Goal: Communication & Community: Answer question/provide support

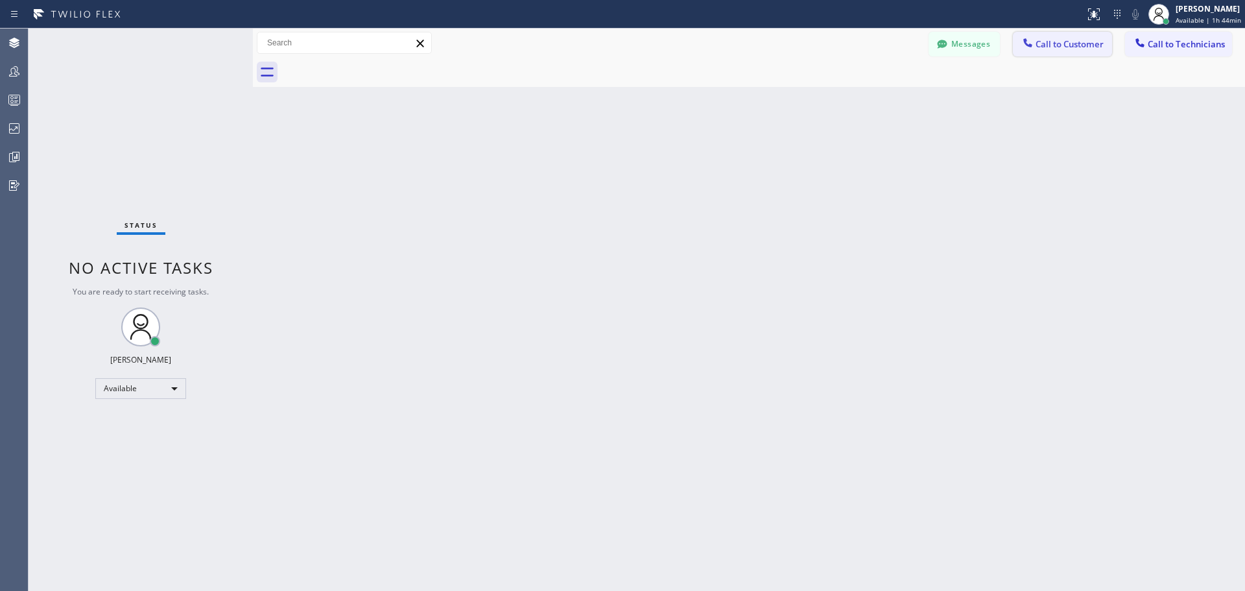
click at [1070, 50] on button "Call to Customer" at bounding box center [1062, 44] width 99 height 25
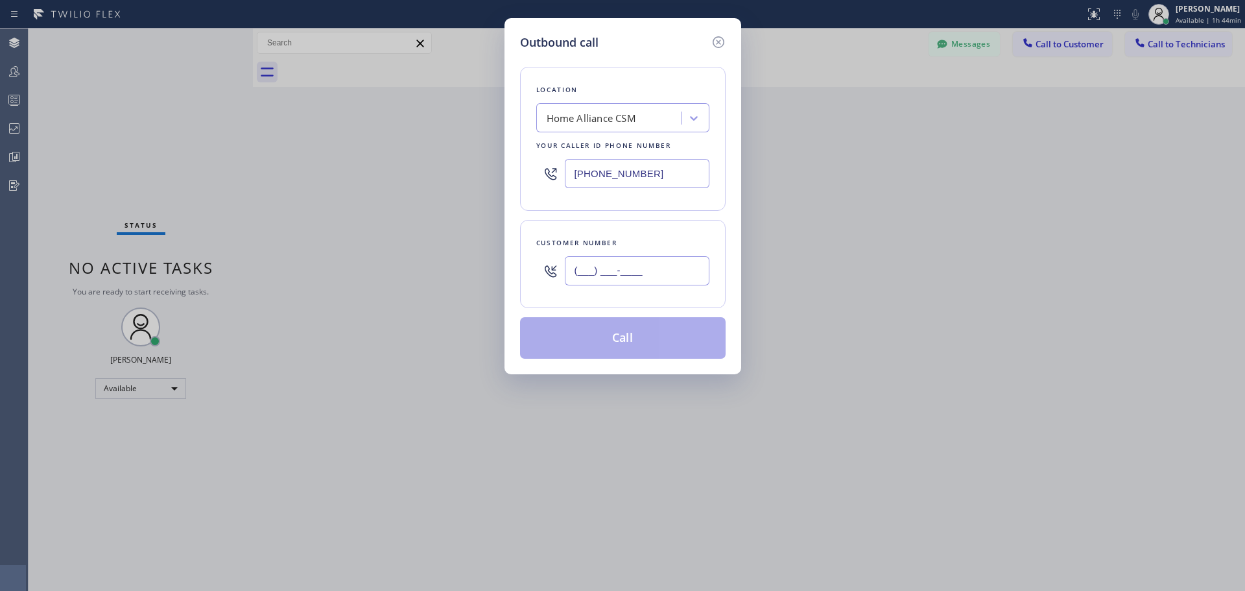
click at [640, 280] on input "(___) ___-____" at bounding box center [637, 270] width 145 height 29
paste input "626) 731-5262"
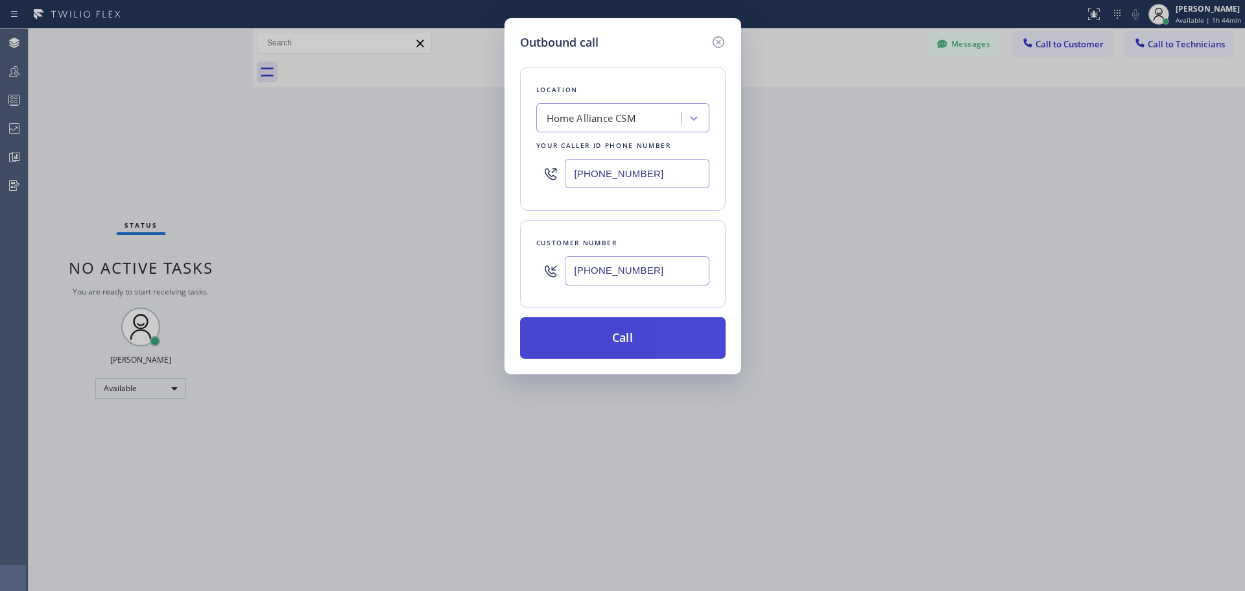
type input "[PHONE_NUMBER]"
click at [660, 326] on button "Call" at bounding box center [623, 338] width 206 height 42
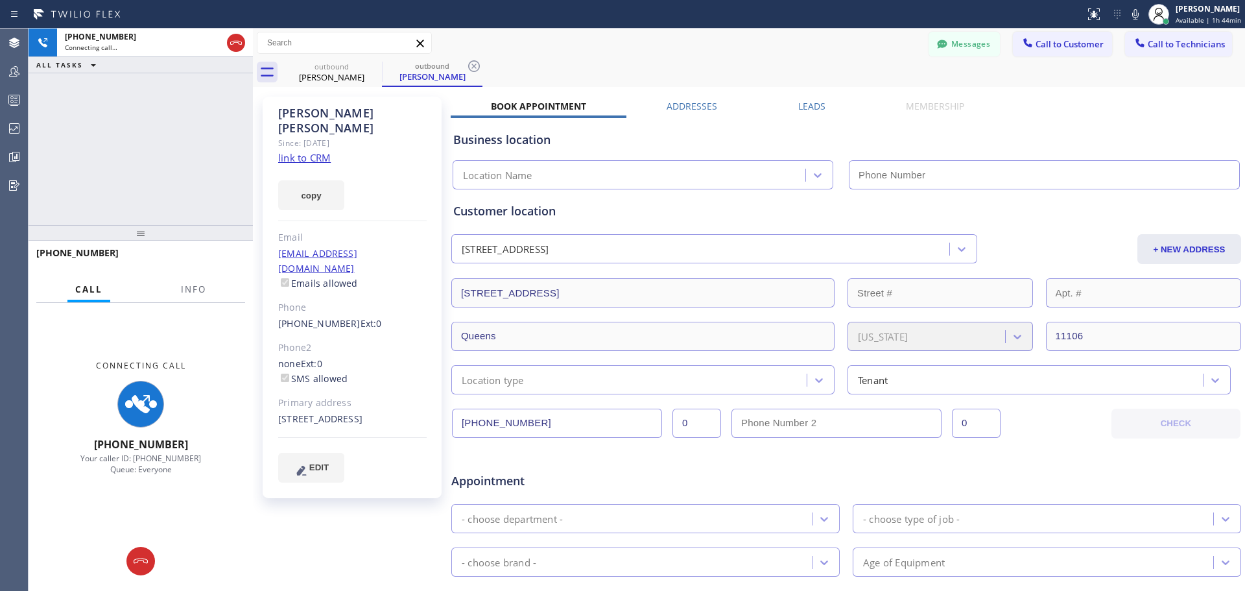
type input "[PHONE_NUMBER]"
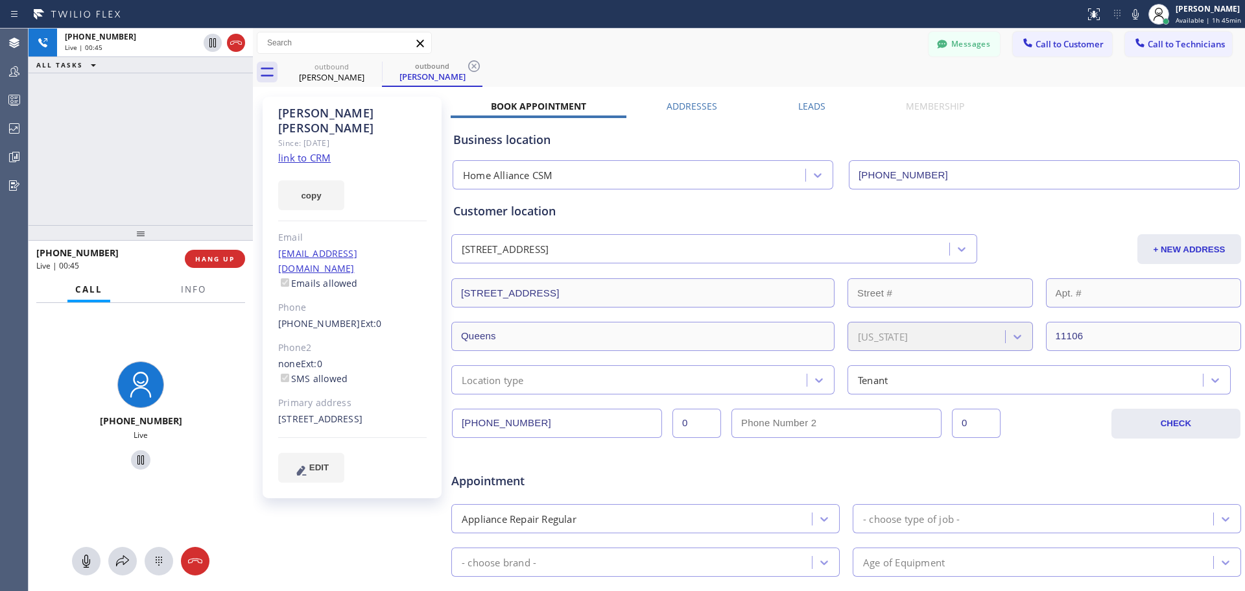
drag, startPoint x: 219, startPoint y: 255, endPoint x: 889, endPoint y: 270, distance: 670.9
click at [219, 255] on span "HANG UP" at bounding box center [215, 258] width 40 height 9
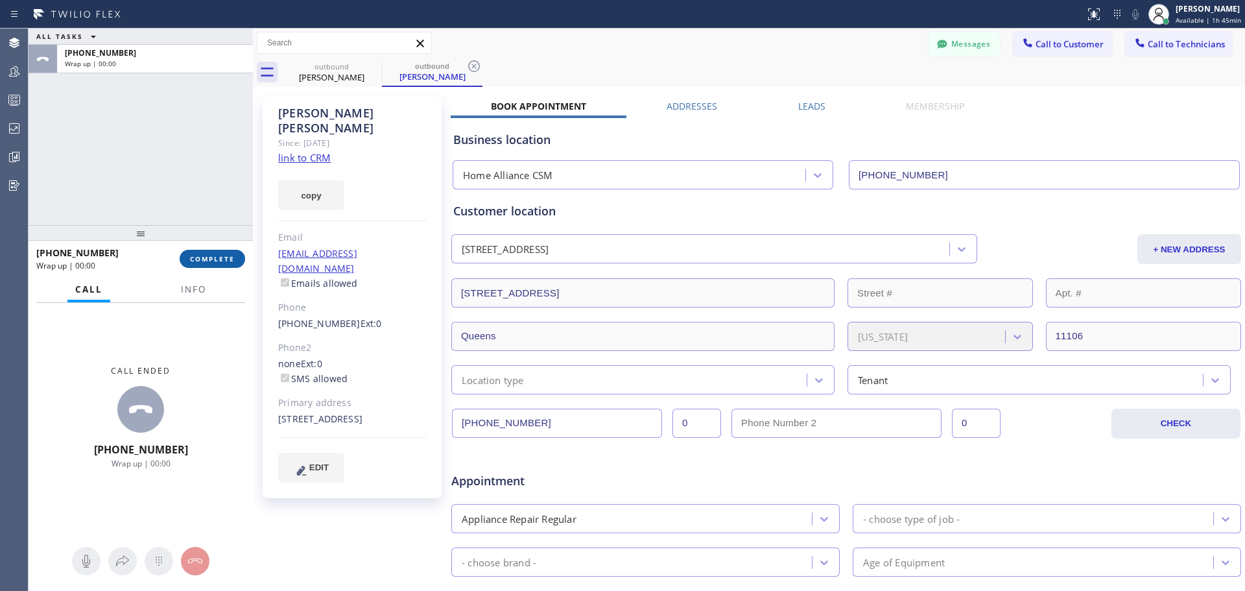
click at [210, 253] on button "COMPLETE" at bounding box center [213, 259] width 66 height 18
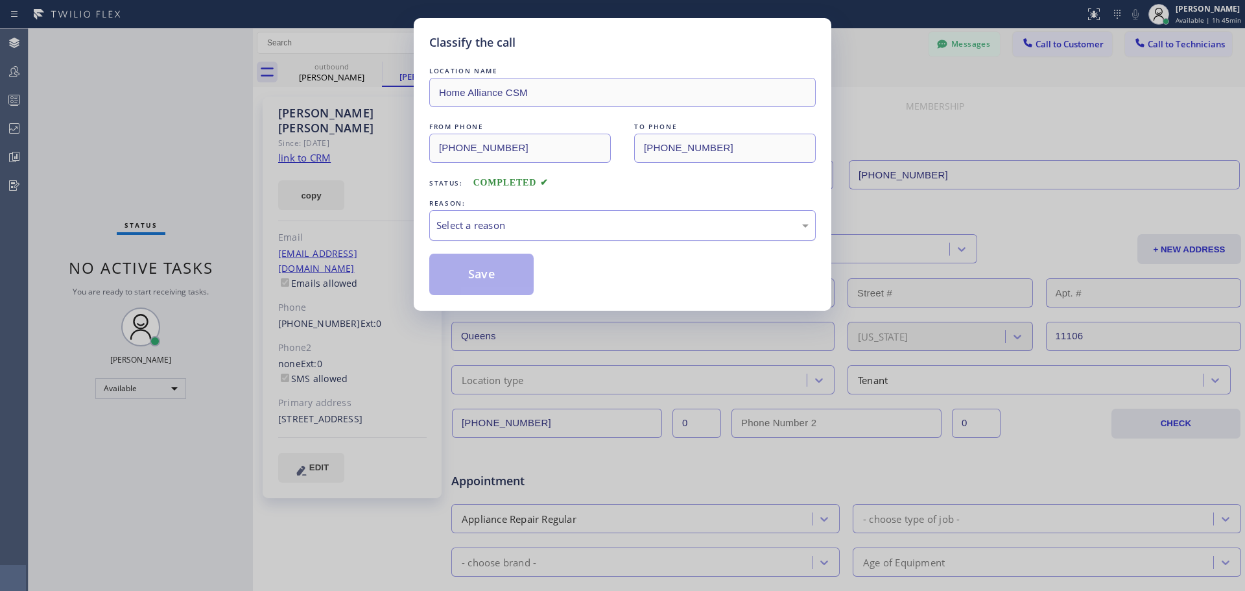
click at [660, 227] on div "Select a reason" at bounding box center [623, 225] width 372 height 15
click at [477, 279] on button "Save" at bounding box center [481, 275] width 104 height 42
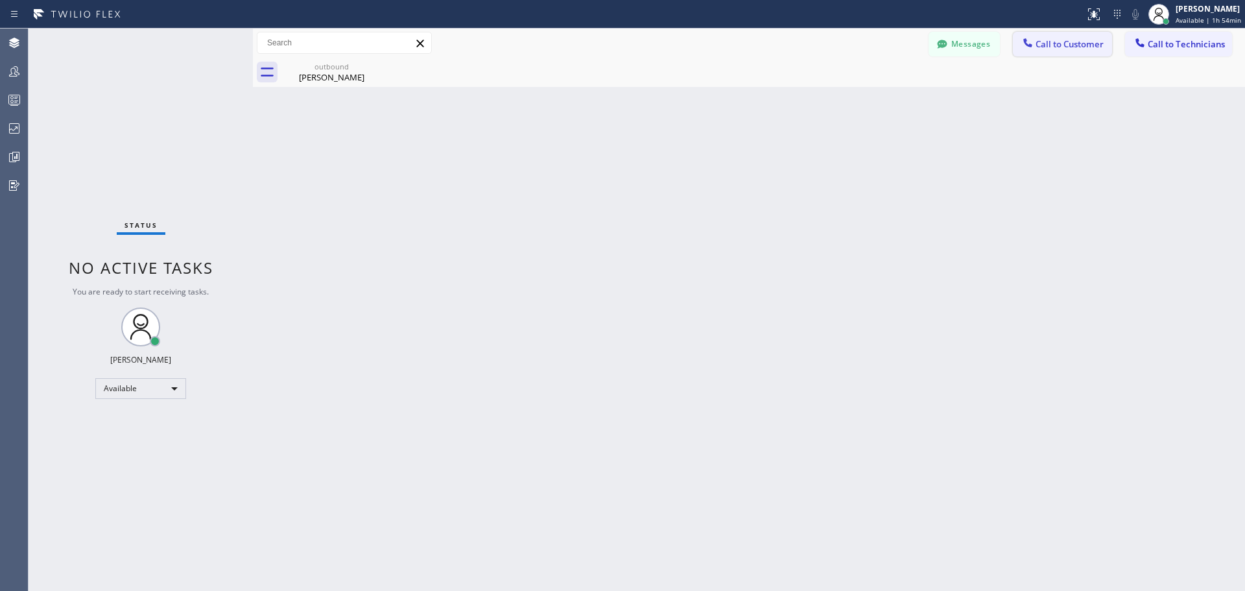
click at [1044, 47] on span "Call to Customer" at bounding box center [1070, 44] width 68 height 12
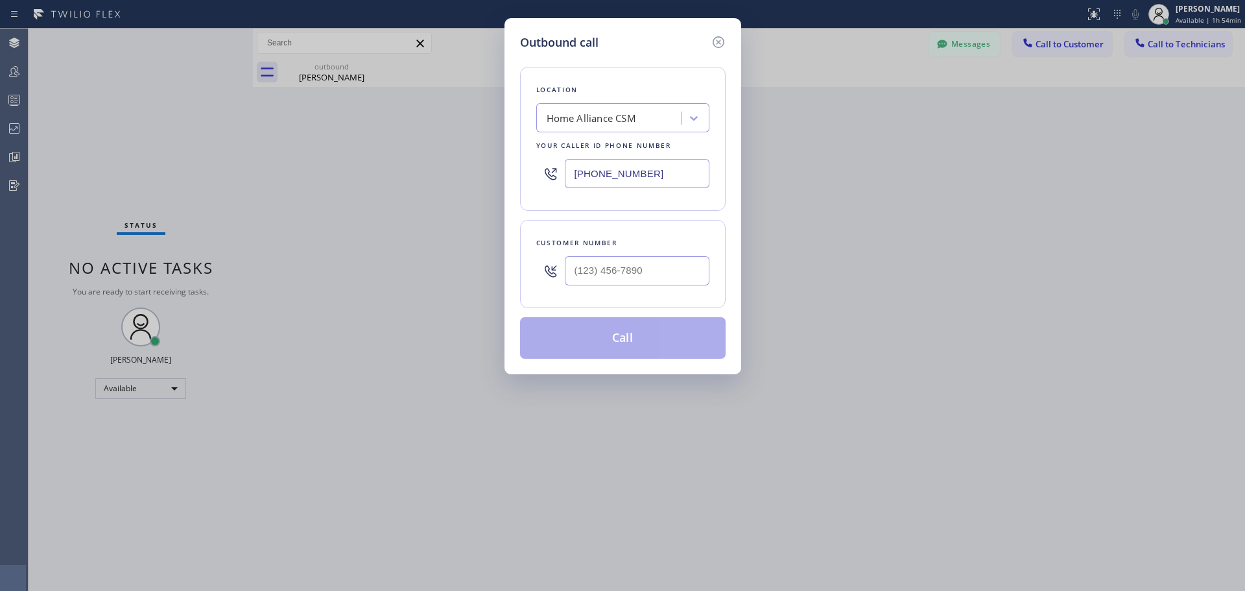
click at [622, 270] on input "text" at bounding box center [637, 270] width 145 height 29
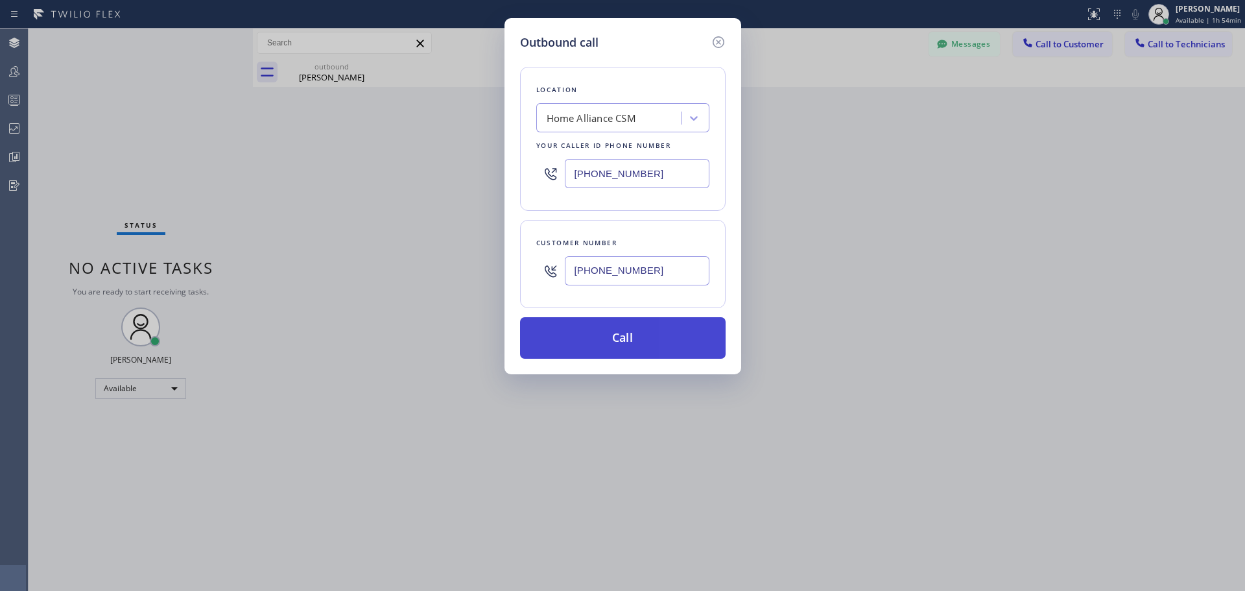
type input "[PHONE_NUMBER]"
click at [638, 330] on button "Call" at bounding box center [623, 338] width 206 height 42
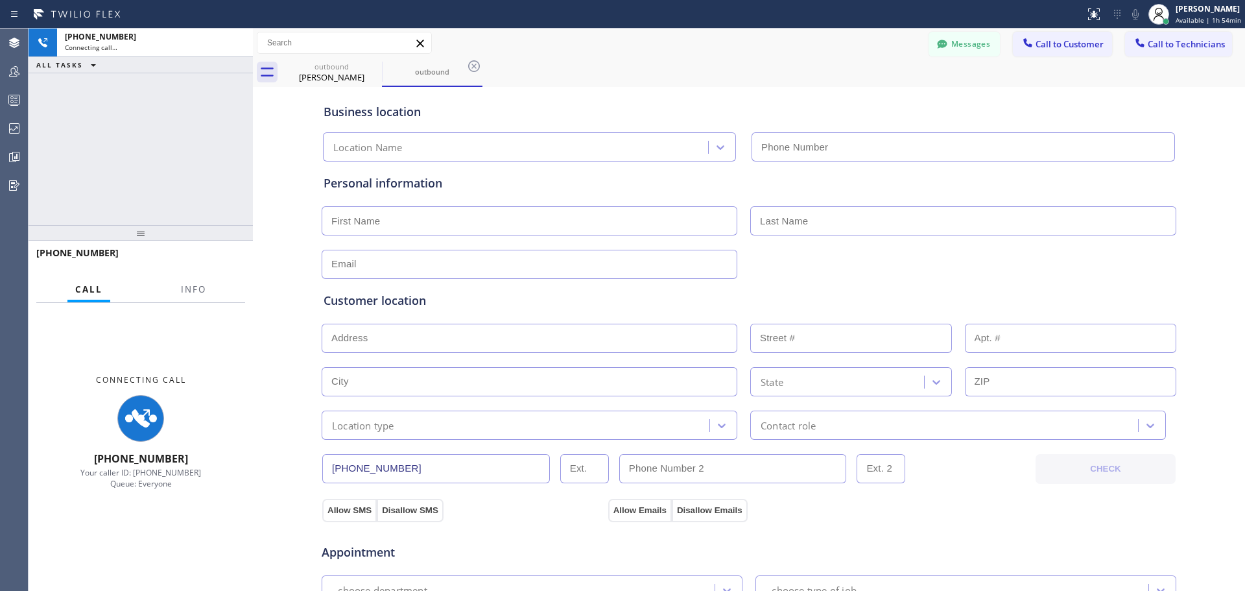
type input "[PHONE_NUMBER]"
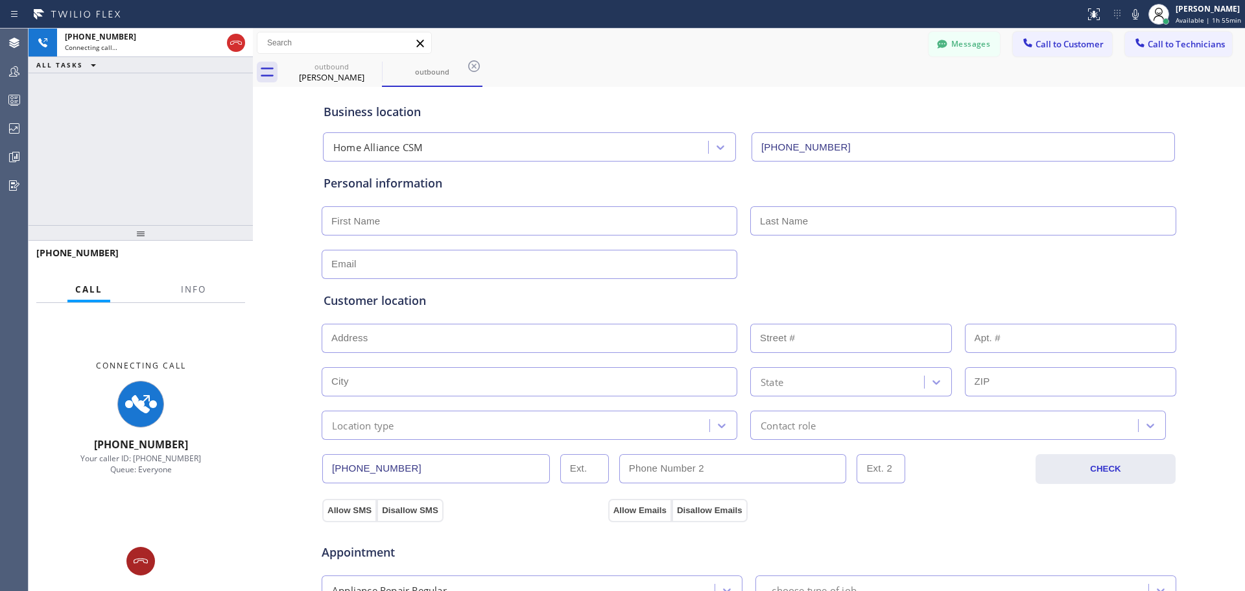
click at [139, 566] on icon at bounding box center [141, 561] width 16 height 16
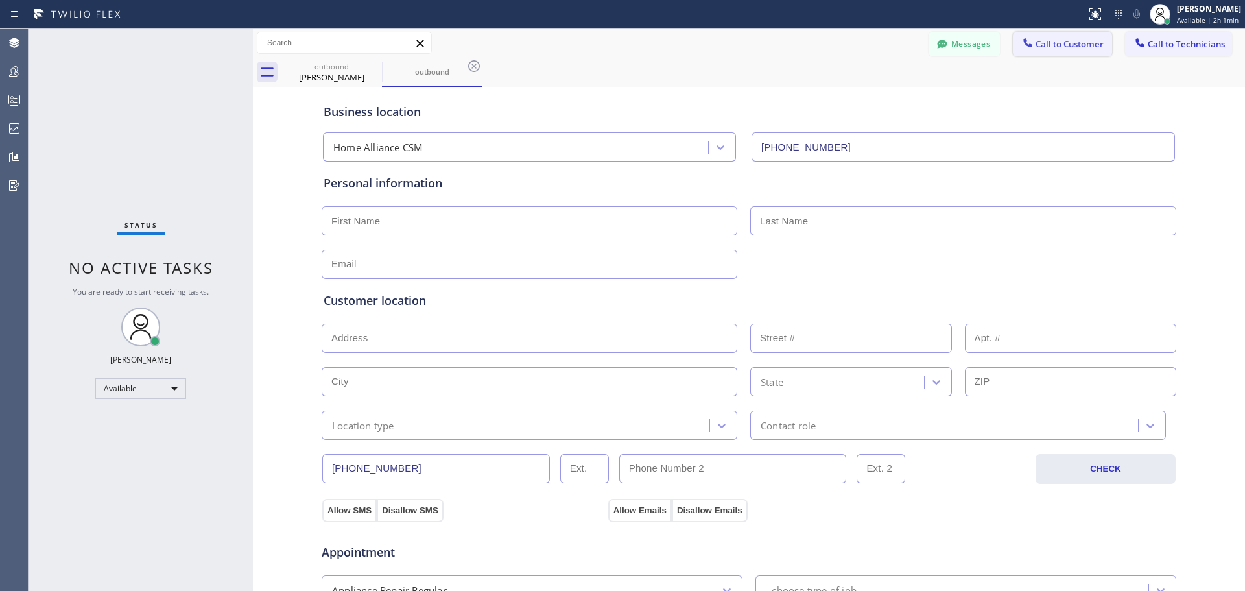
click at [1061, 44] on span "Call to Customer" at bounding box center [1070, 44] width 68 height 12
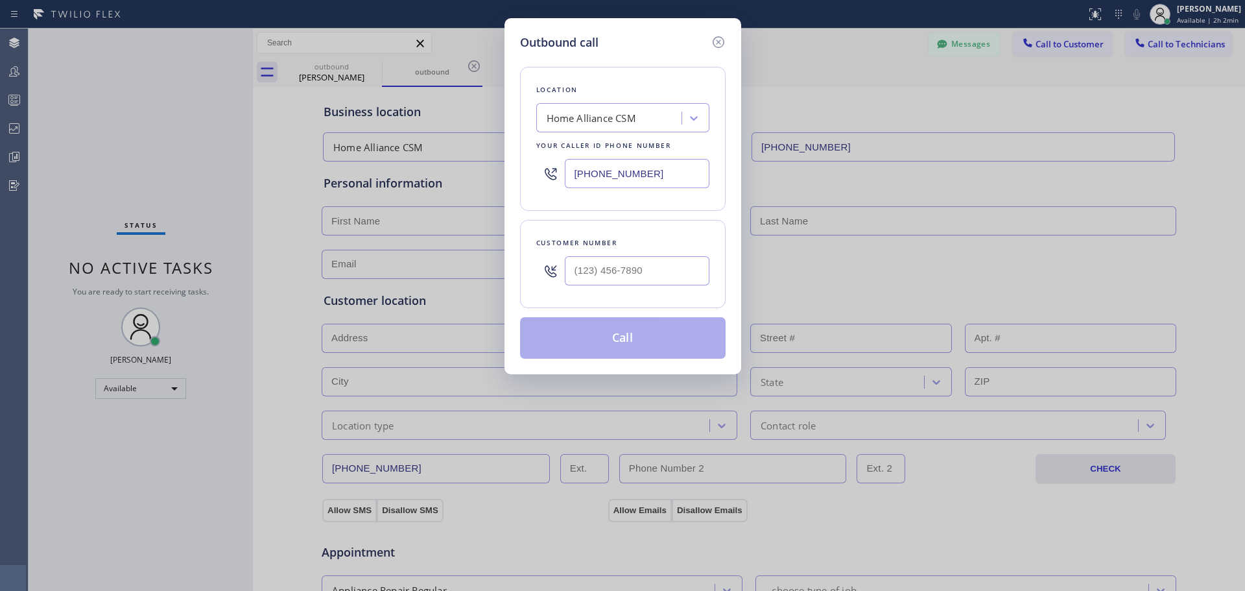
type input "(___) ___-____"
click at [648, 264] on input "(___) ___-____" at bounding box center [637, 270] width 145 height 29
click at [631, 264] on input "(___) ___-____" at bounding box center [637, 270] width 145 height 29
drag, startPoint x: 644, startPoint y: 268, endPoint x: 622, endPoint y: 269, distance: 22.1
click at [622, 269] on input "(___) ___-__30" at bounding box center [637, 270] width 145 height 29
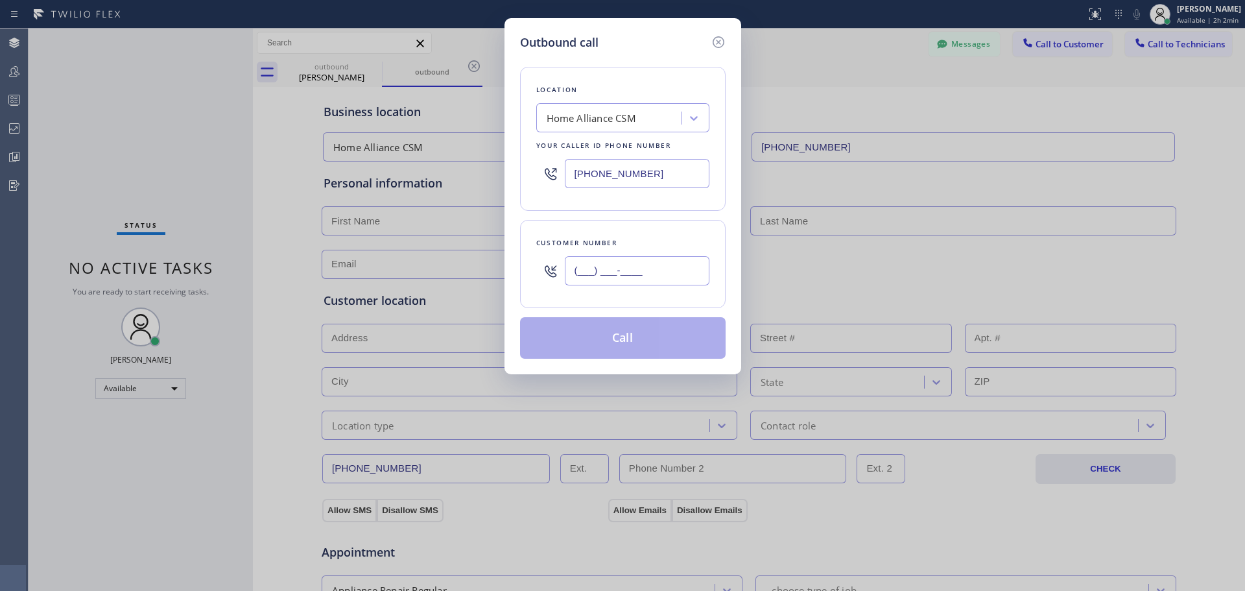
click at [584, 269] on input "(___) ___-____" at bounding box center [637, 270] width 145 height 29
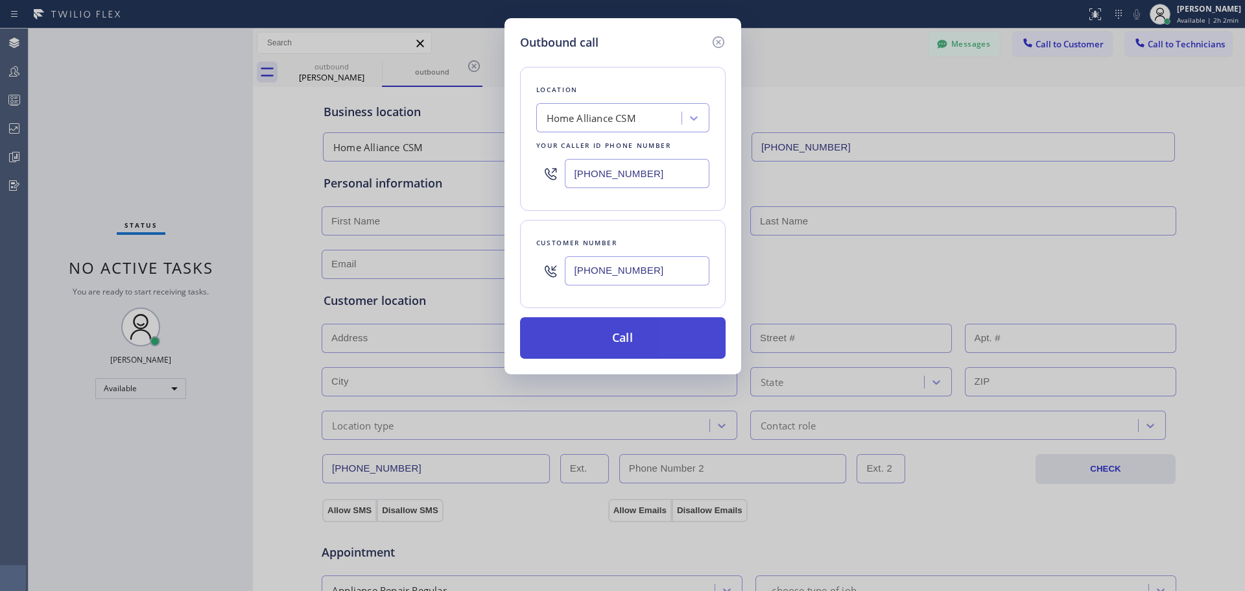
type input "[PHONE_NUMBER]"
click at [619, 348] on button "Call" at bounding box center [623, 338] width 206 height 42
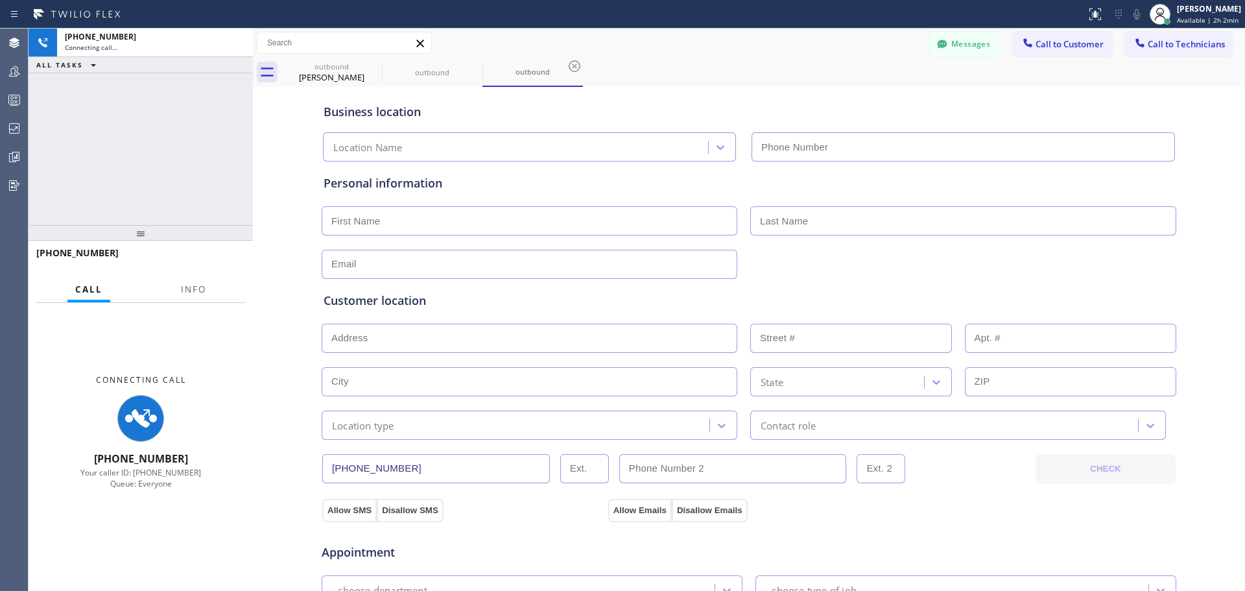
type input "[PHONE_NUMBER]"
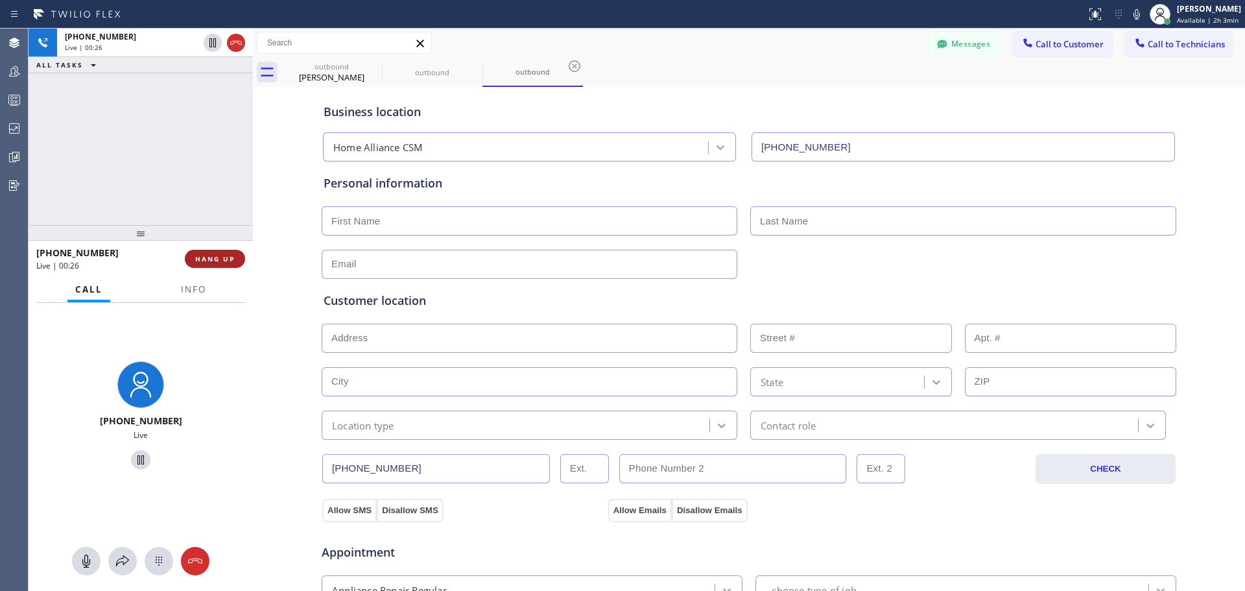
click at [210, 261] on span "HANG UP" at bounding box center [215, 258] width 40 height 9
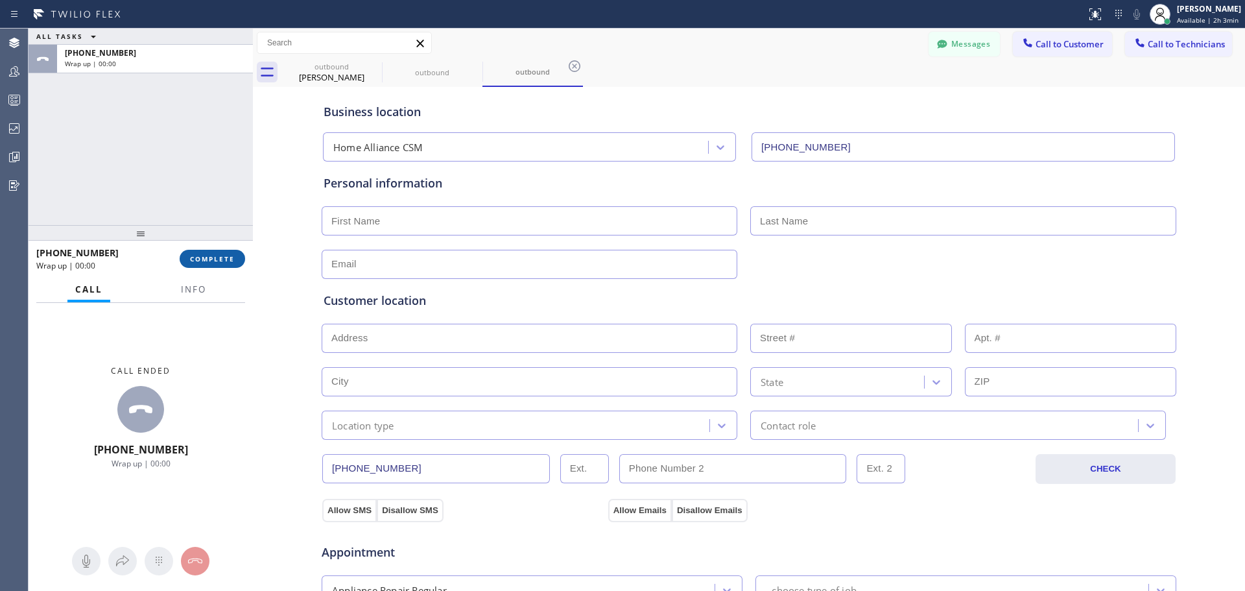
click at [222, 265] on button "COMPLETE" at bounding box center [213, 259] width 66 height 18
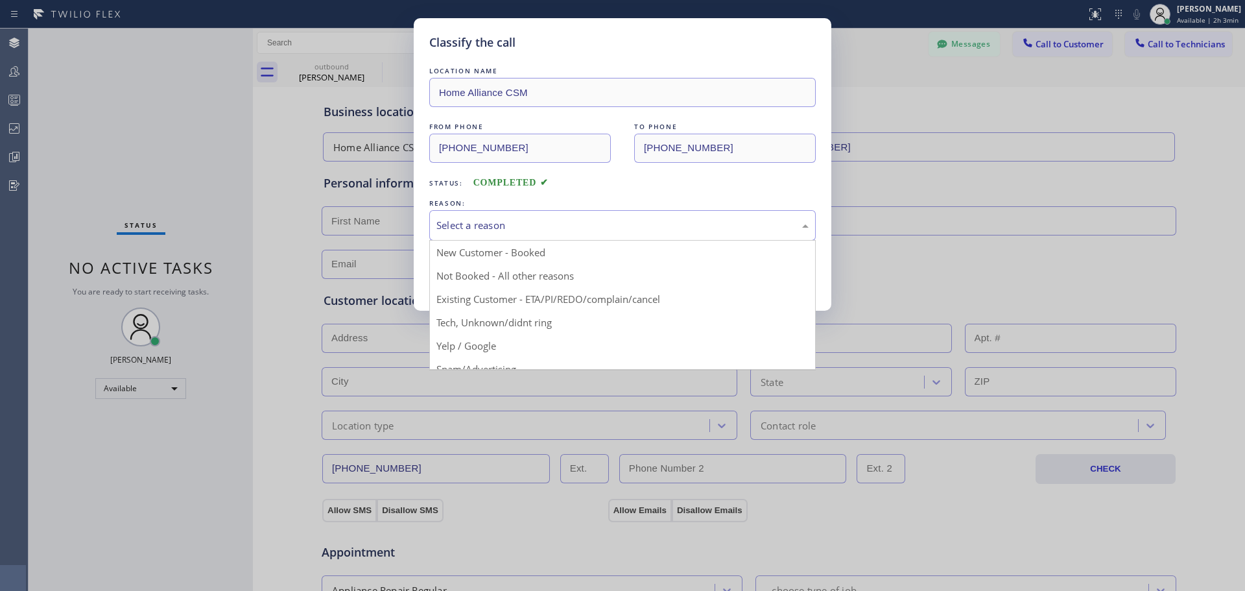
click at [646, 226] on div "Select a reason" at bounding box center [623, 225] width 372 height 15
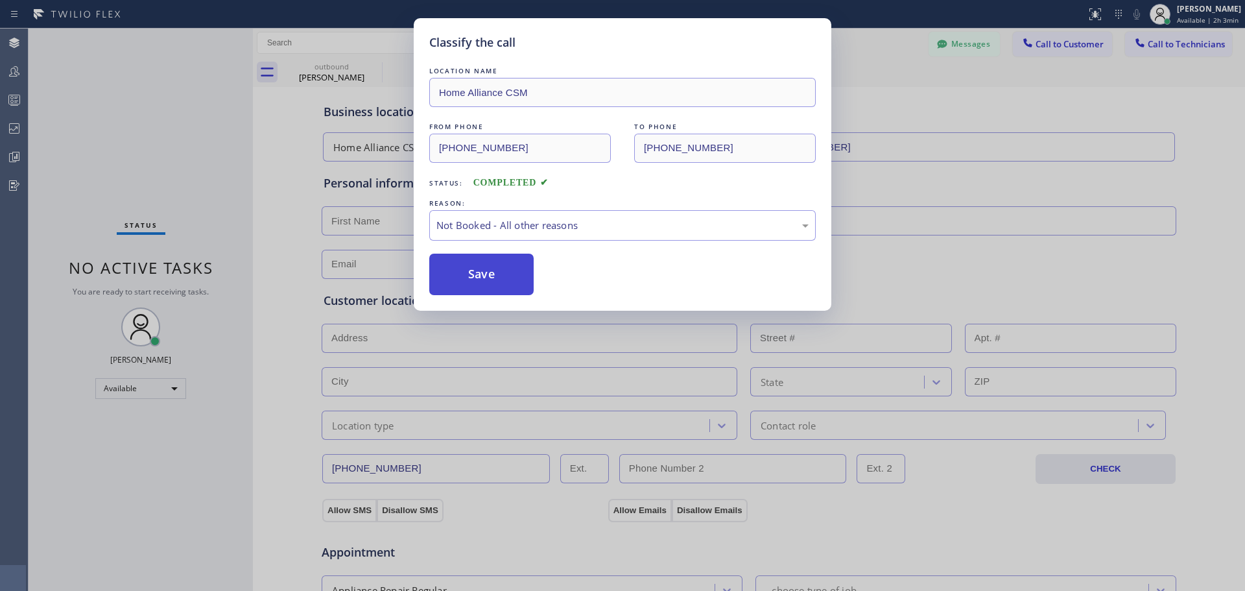
click at [492, 287] on button "Save" at bounding box center [481, 275] width 104 height 42
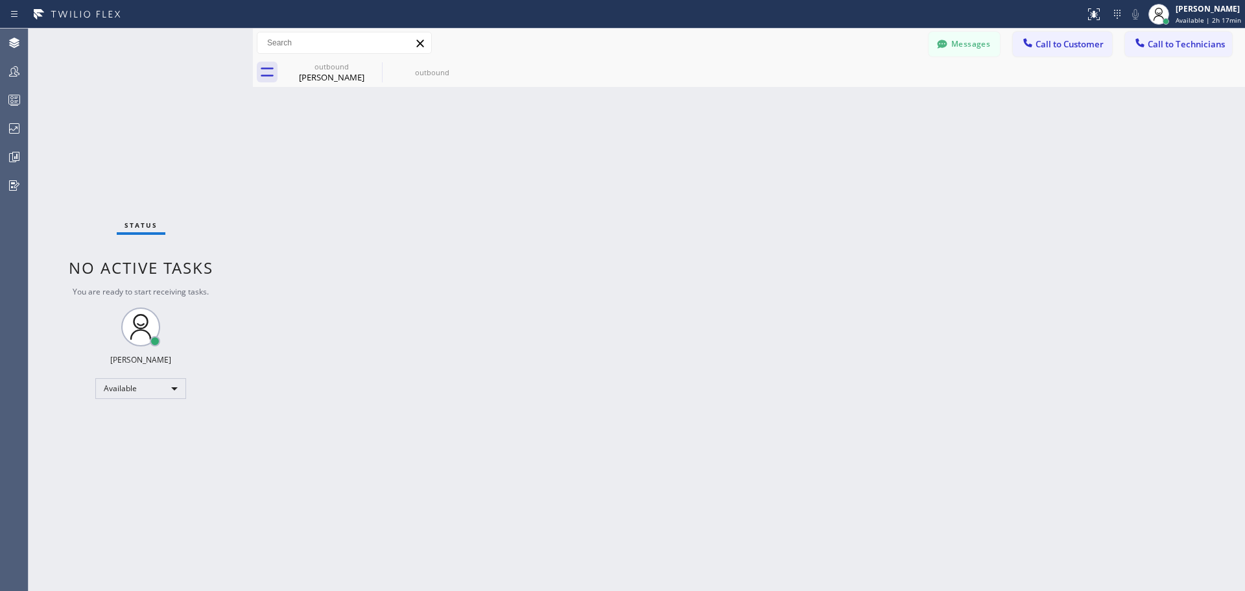
drag, startPoint x: 366, startPoint y: 67, endPoint x: 479, endPoint y: 184, distance: 162.4
click at [0, 0] on icon at bounding box center [0, 0] width 0 height 0
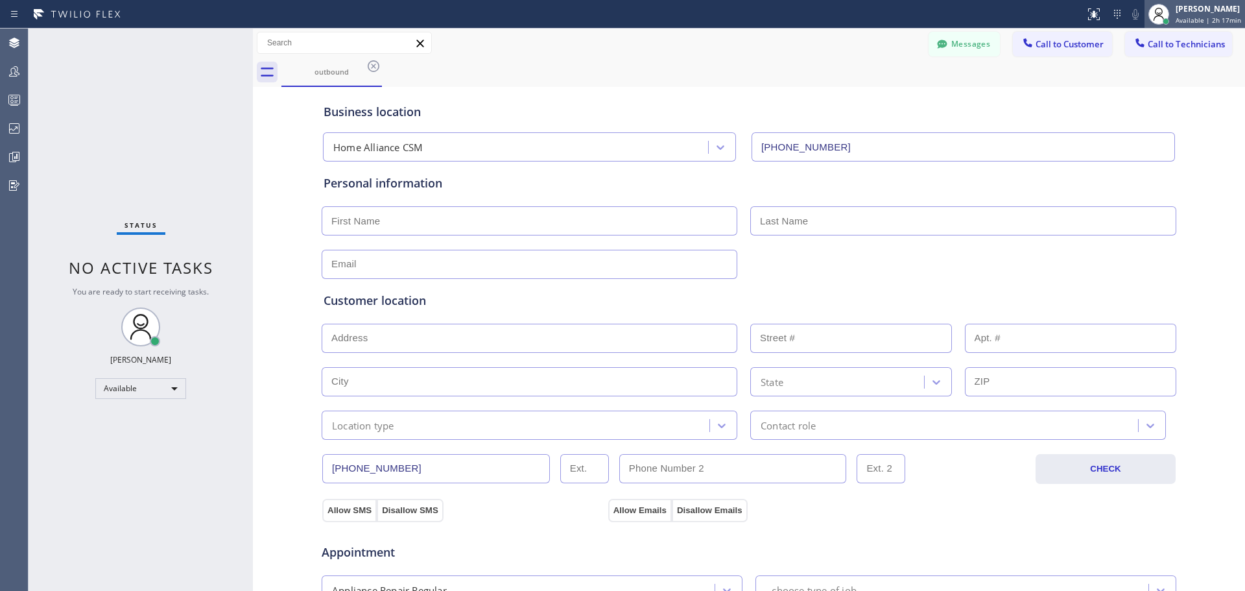
click at [1199, 16] on span "Available | 2h 17min" at bounding box center [1209, 20] width 66 height 9
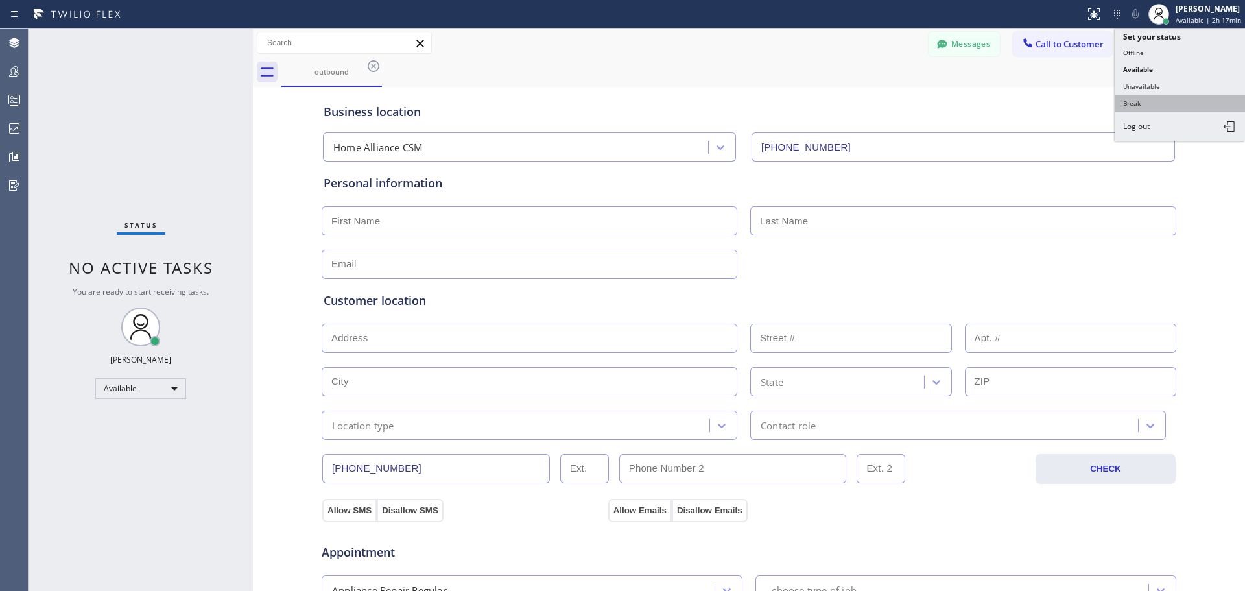
click at [1155, 98] on button "Break" at bounding box center [1181, 103] width 130 height 17
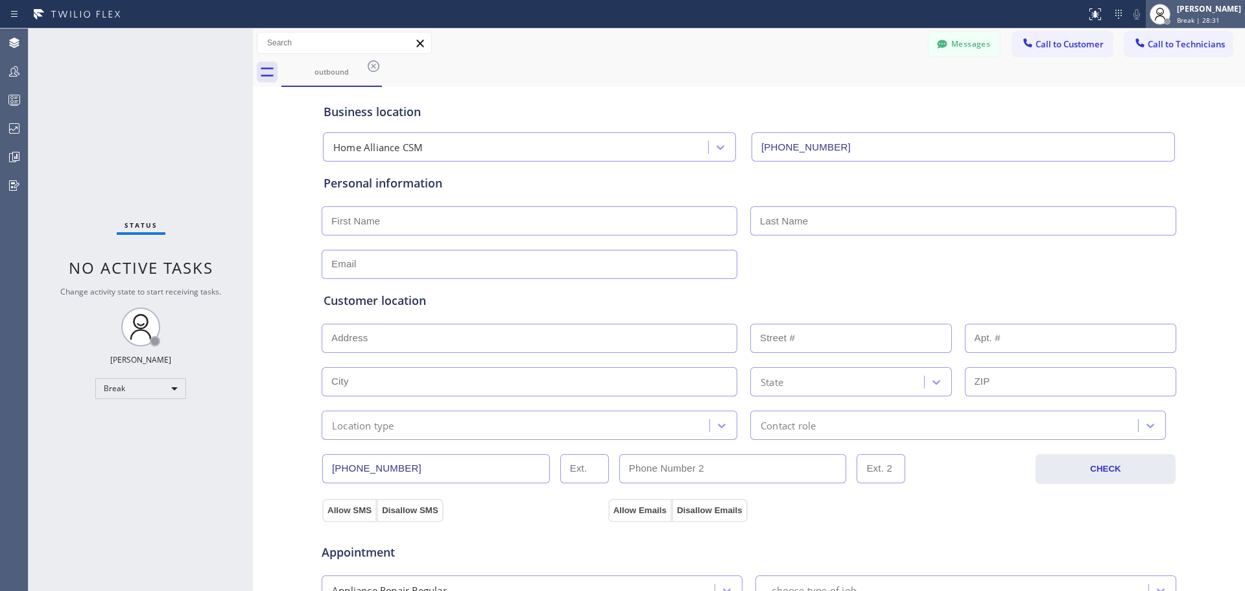
click at [1202, 16] on span "Break | 28:31" at bounding box center [1198, 20] width 43 height 9
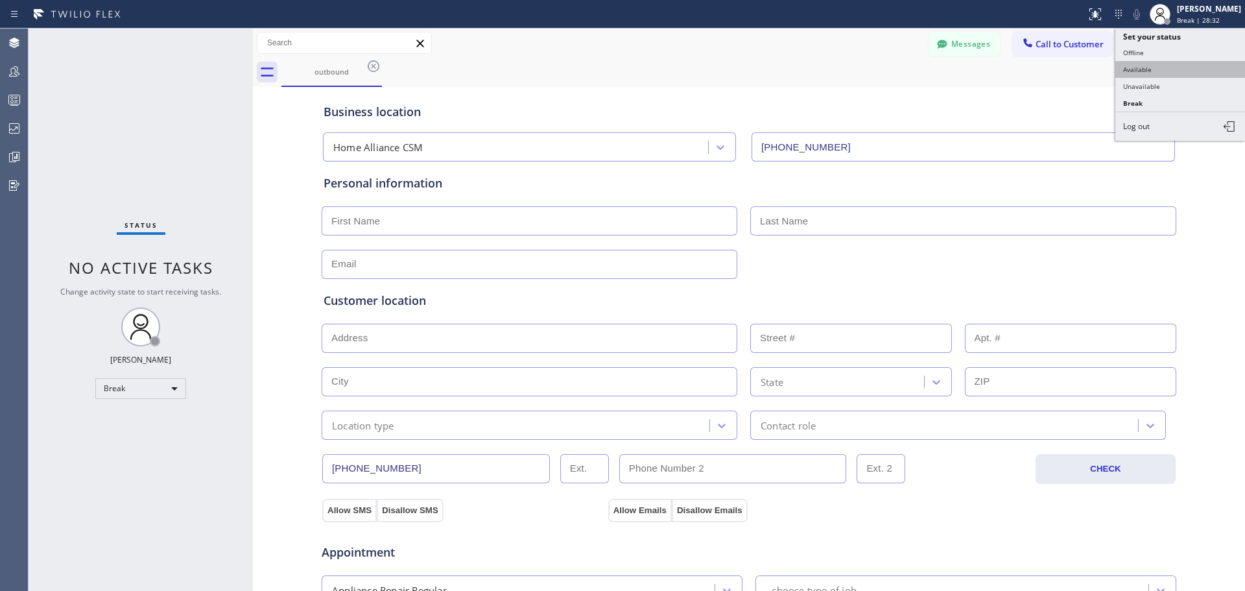
click at [1194, 69] on button "Available" at bounding box center [1181, 69] width 130 height 17
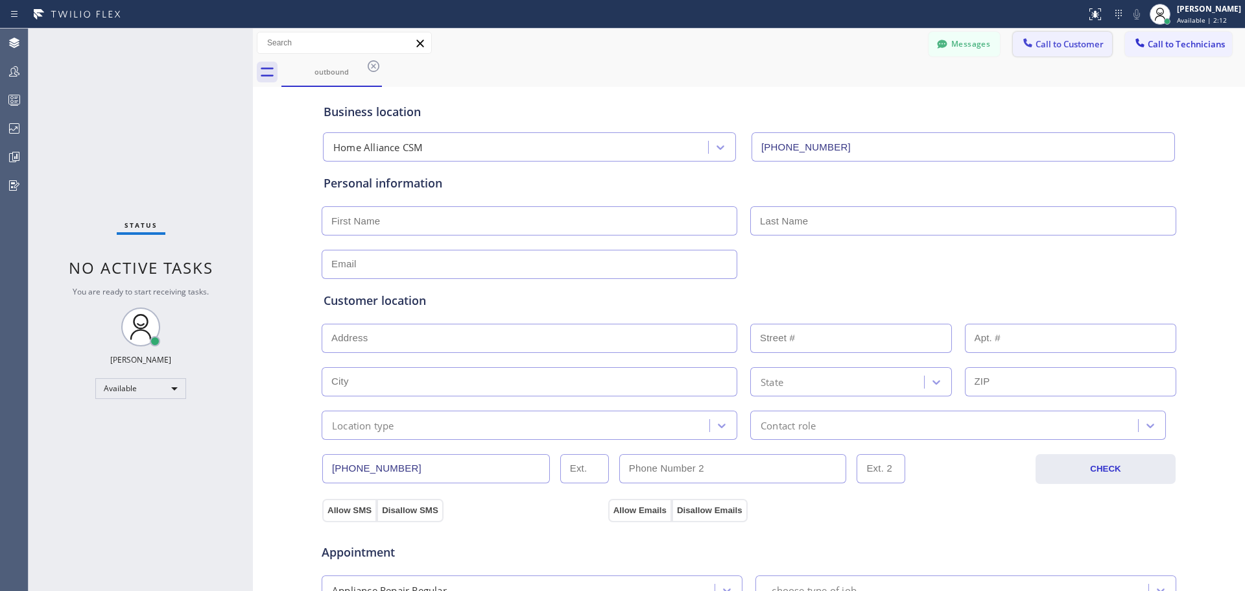
click at [1048, 32] on button "Call to Customer" at bounding box center [1062, 44] width 99 height 25
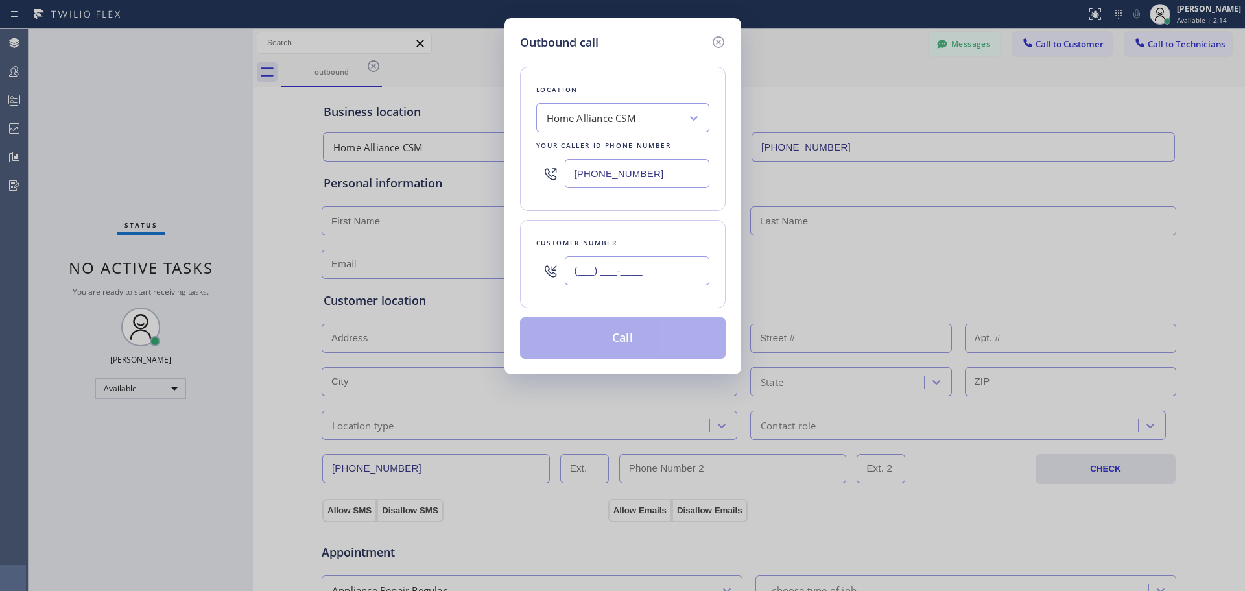
click at [651, 260] on input "(___) ___-____" at bounding box center [637, 270] width 145 height 29
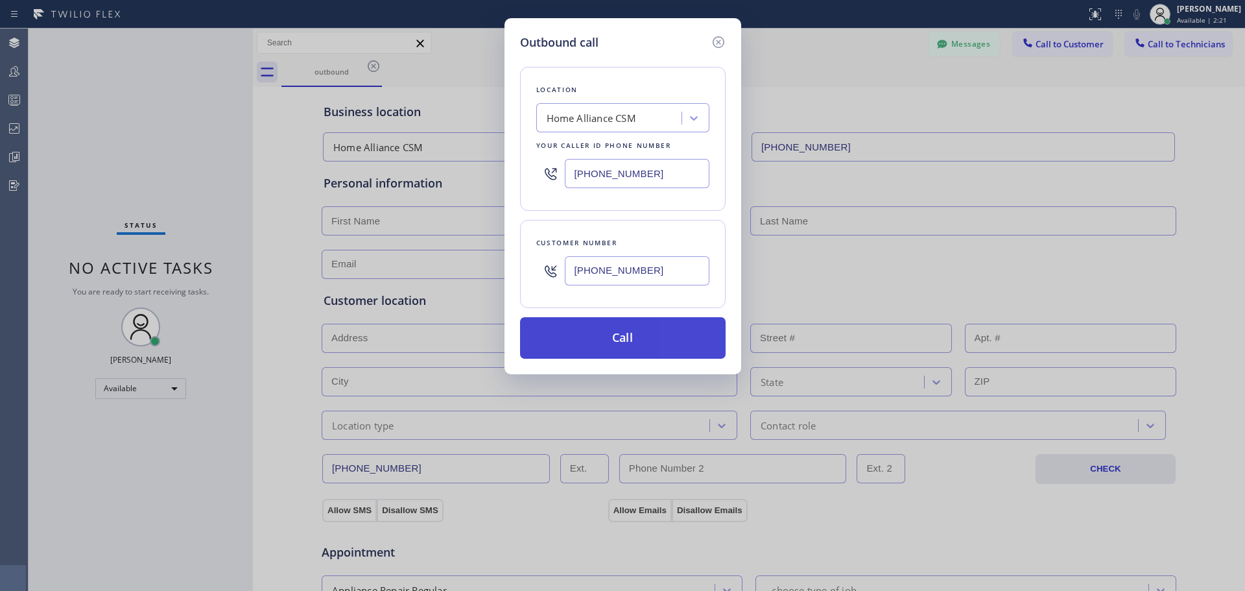
type input "[PHONE_NUMBER]"
click at [650, 341] on button "Call" at bounding box center [623, 338] width 206 height 42
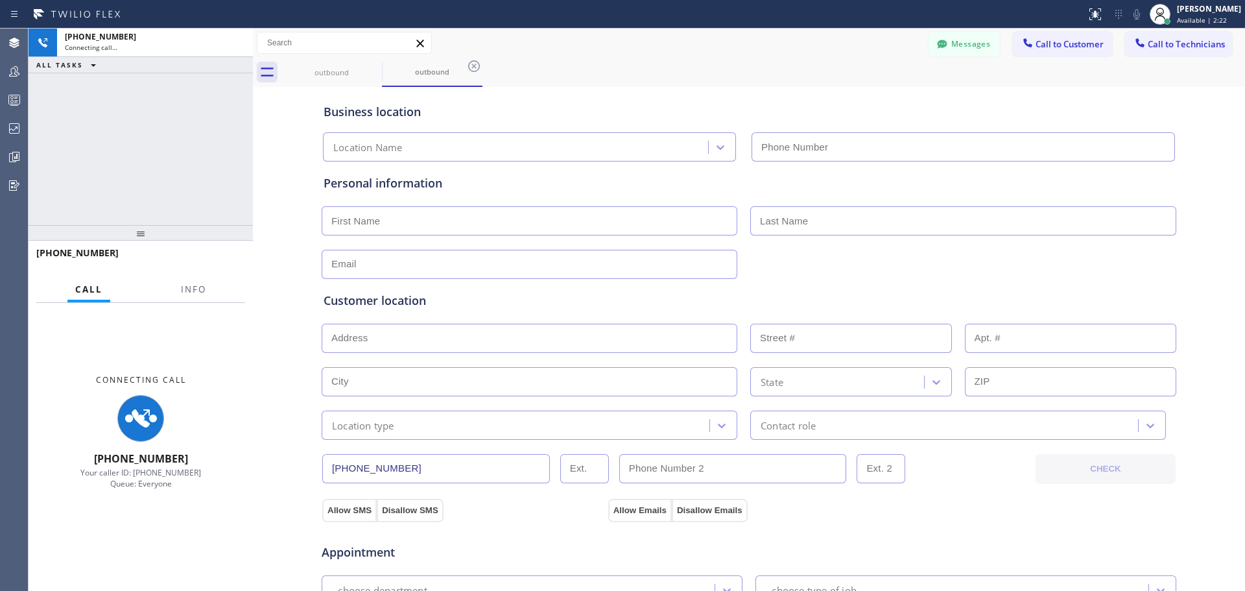
type input "[PHONE_NUMBER]"
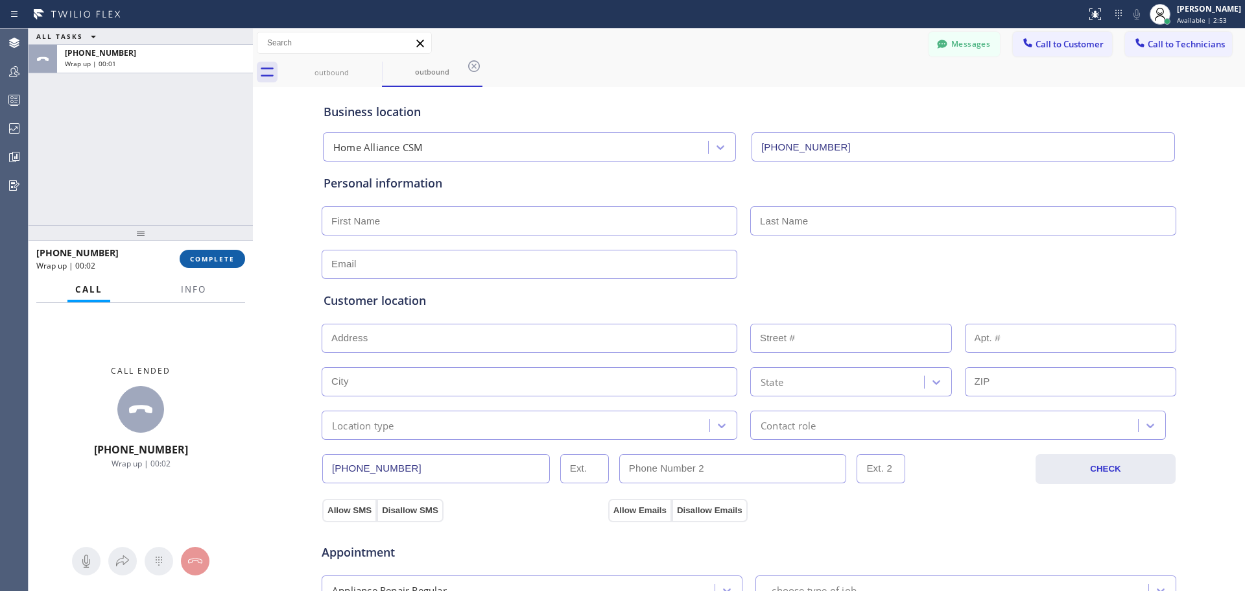
click at [211, 265] on button "COMPLETE" at bounding box center [213, 259] width 66 height 18
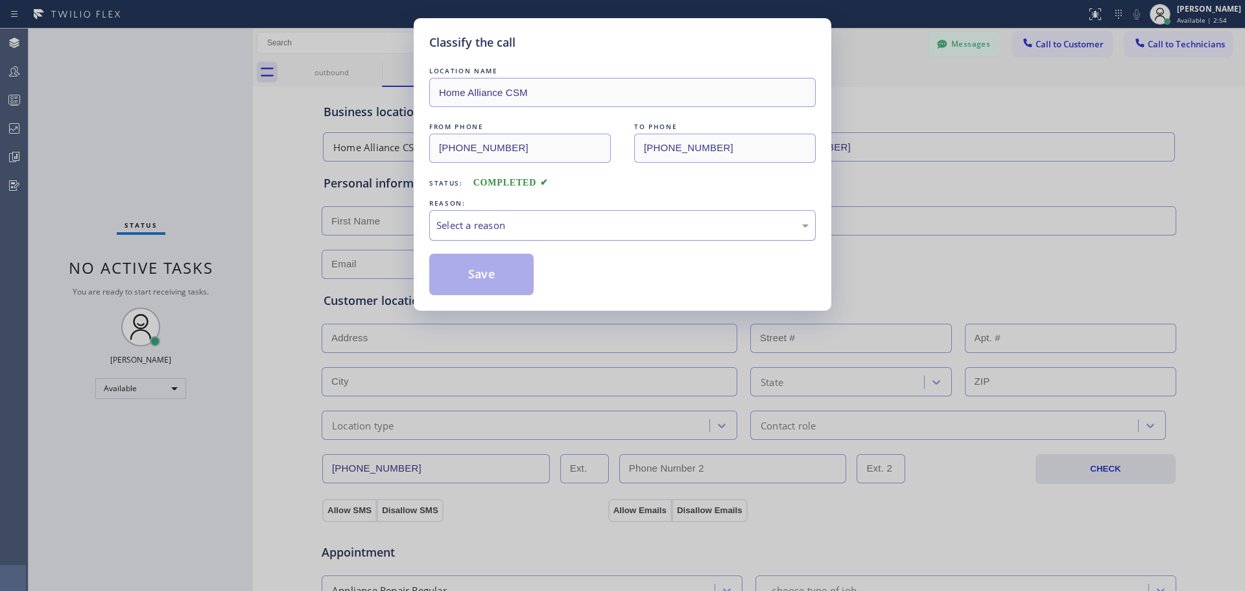
click at [699, 234] on div "Select a reason" at bounding box center [622, 225] width 387 height 30
drag, startPoint x: 501, startPoint y: 283, endPoint x: 547, endPoint y: 283, distance: 45.4
click at [500, 283] on button "Save" at bounding box center [481, 275] width 104 height 42
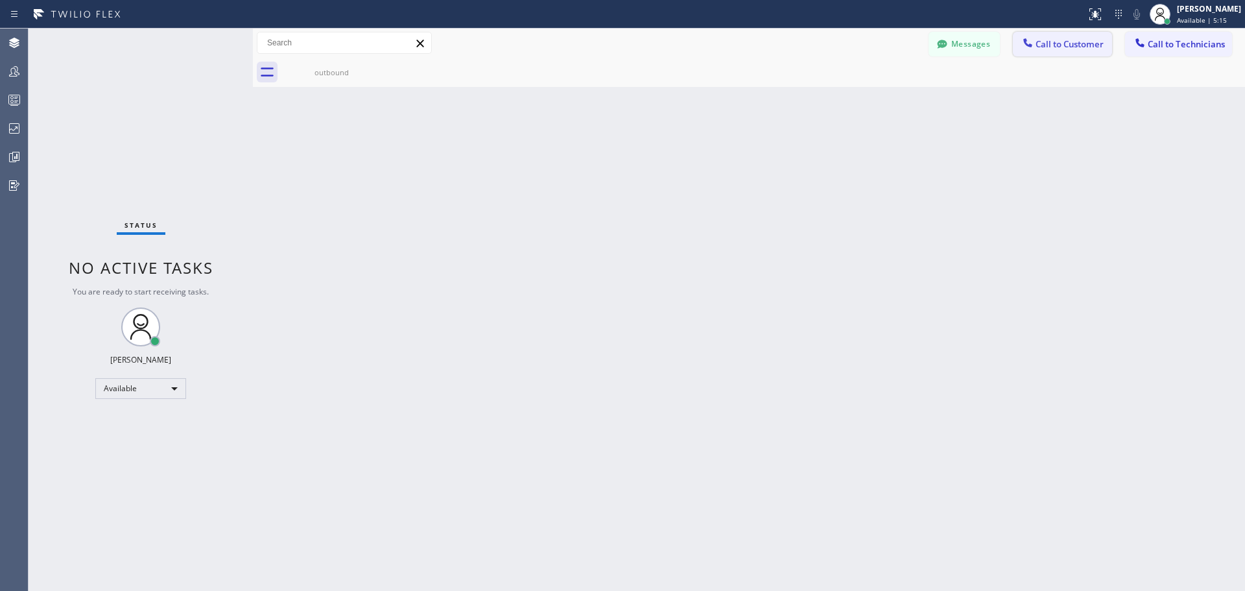
click at [1057, 51] on button "Call to Customer" at bounding box center [1062, 44] width 99 height 25
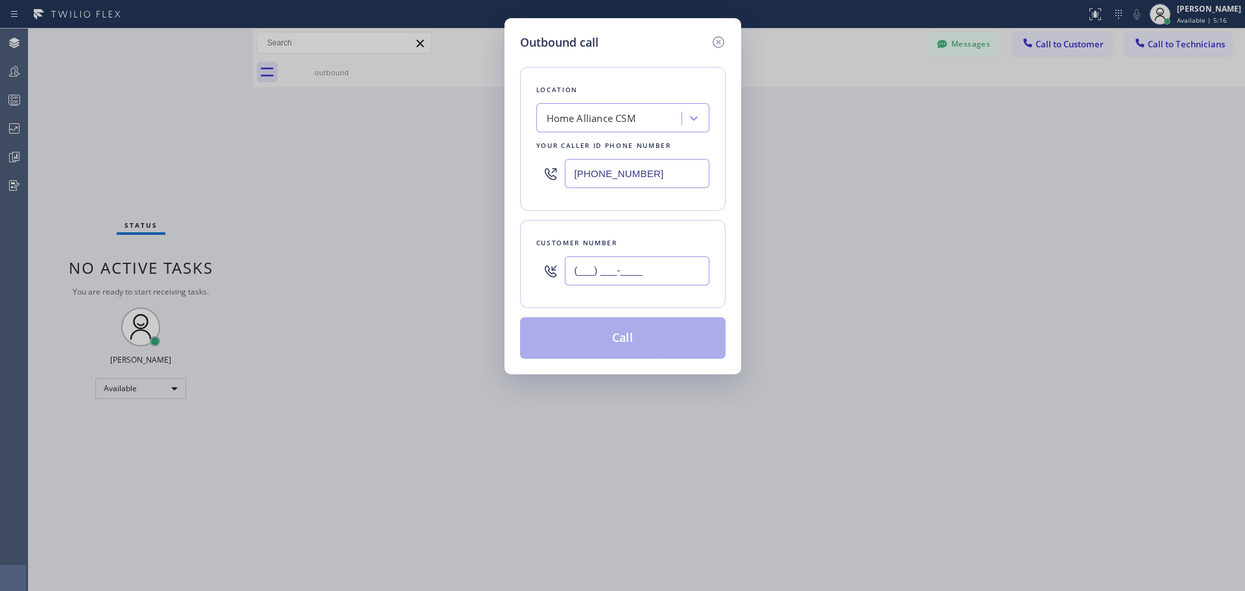
click at [614, 274] on input "(___) ___-____" at bounding box center [637, 270] width 145 height 29
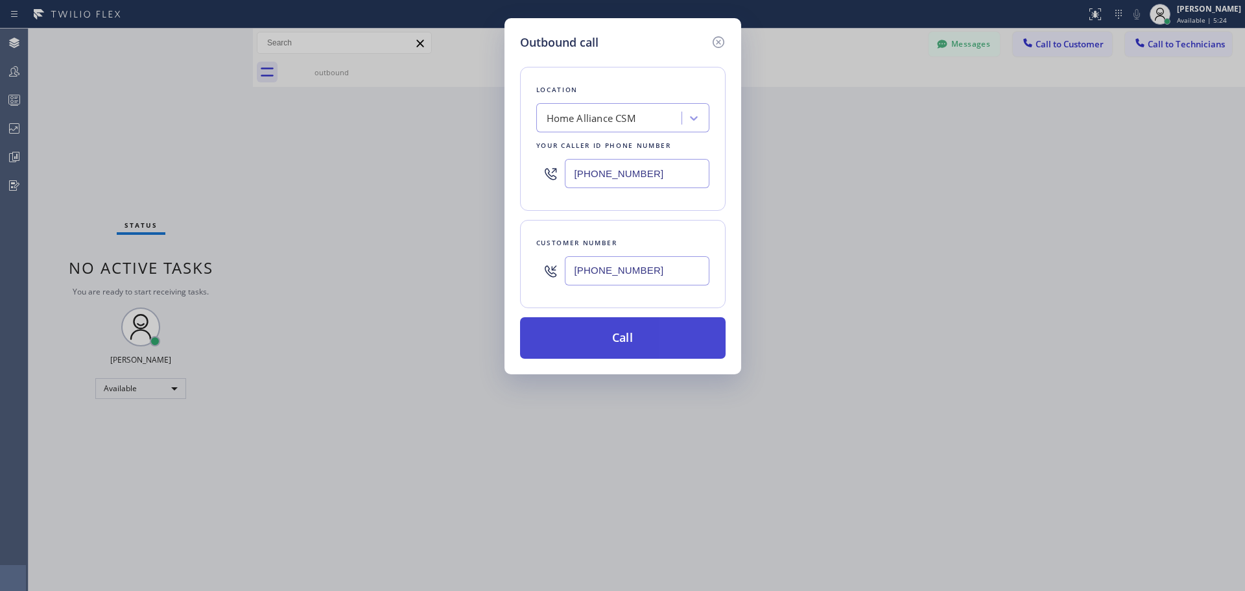
type input "[PHONE_NUMBER]"
click at [624, 351] on button "Call" at bounding box center [623, 338] width 206 height 42
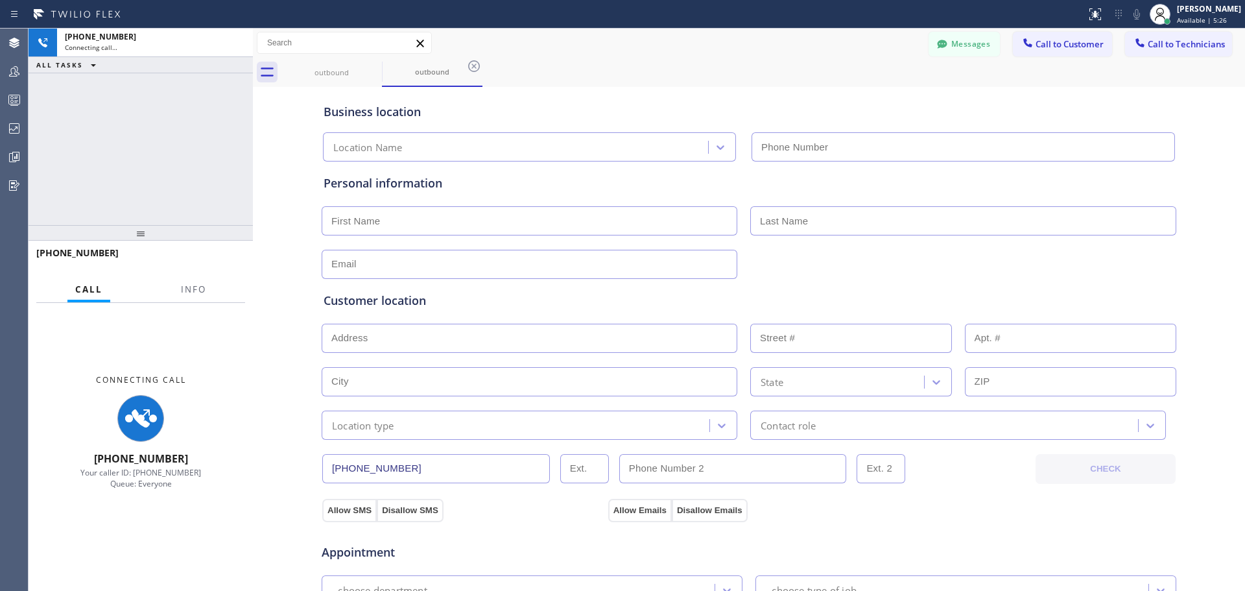
type input "[PHONE_NUMBER]"
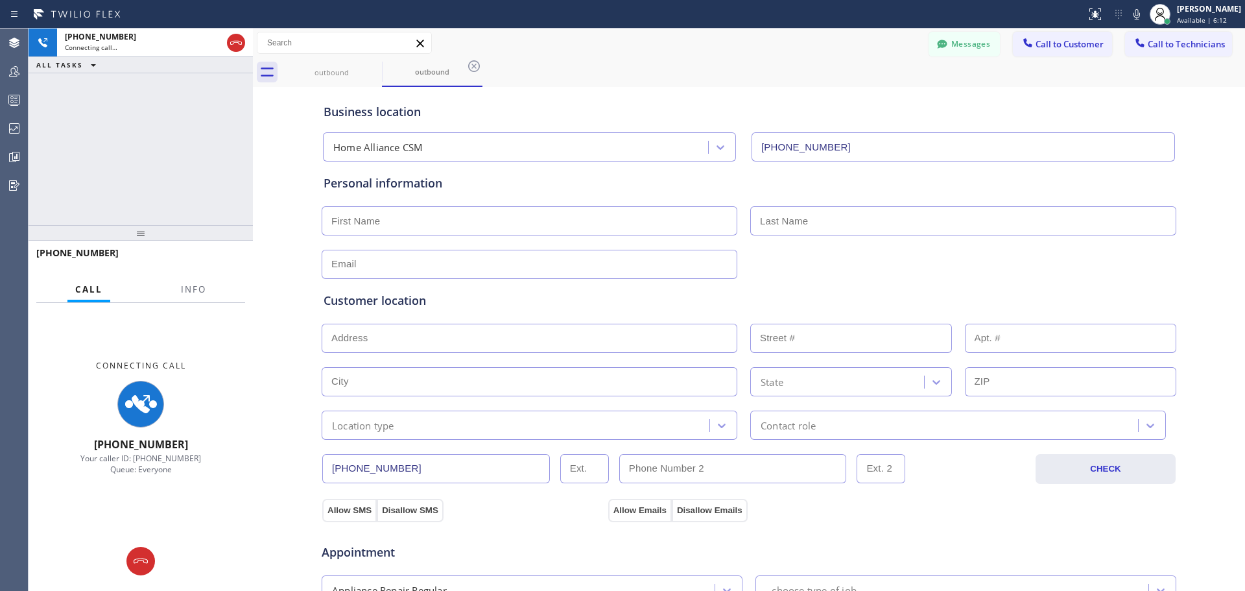
drag, startPoint x: 131, startPoint y: 558, endPoint x: 760, endPoint y: 393, distance: 649.8
click at [131, 558] on div at bounding box center [140, 561] width 29 height 16
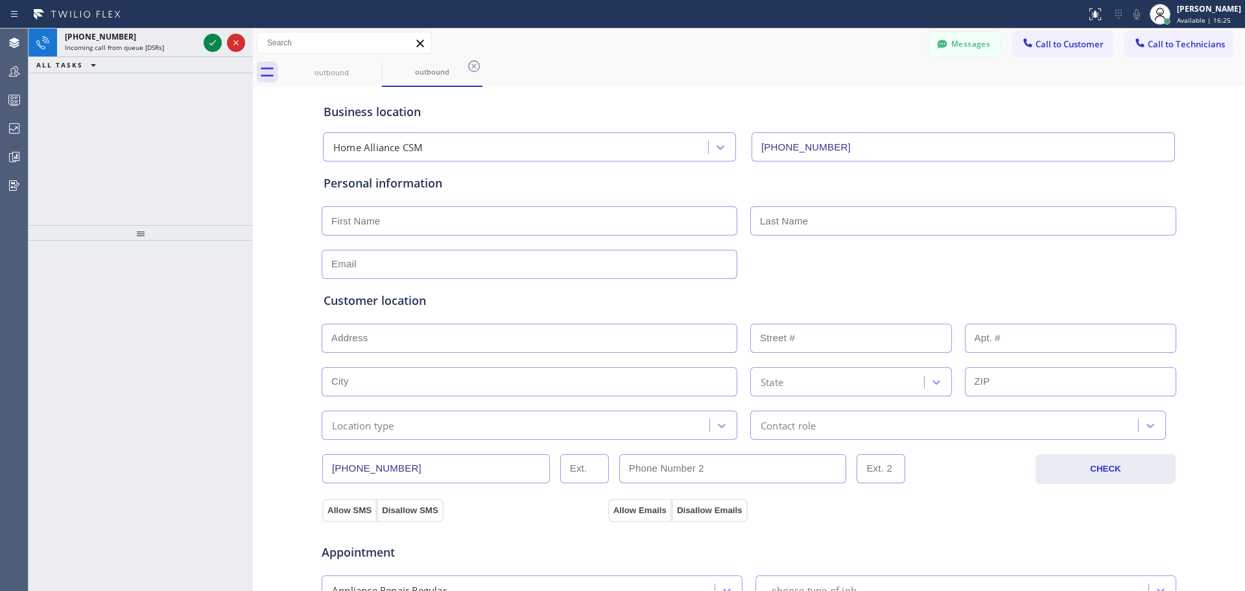
drag, startPoint x: 212, startPoint y: 43, endPoint x: 342, endPoint y: 283, distance: 273.1
click at [214, 43] on icon at bounding box center [213, 43] width 16 height 16
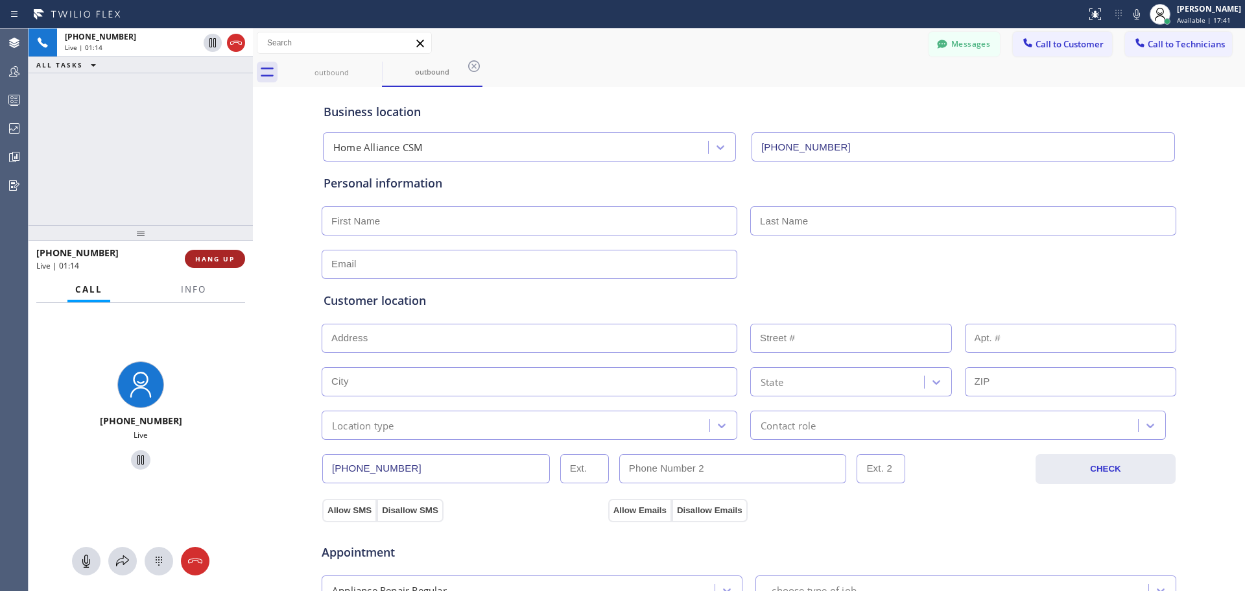
click at [203, 263] on span "HANG UP" at bounding box center [215, 258] width 40 height 9
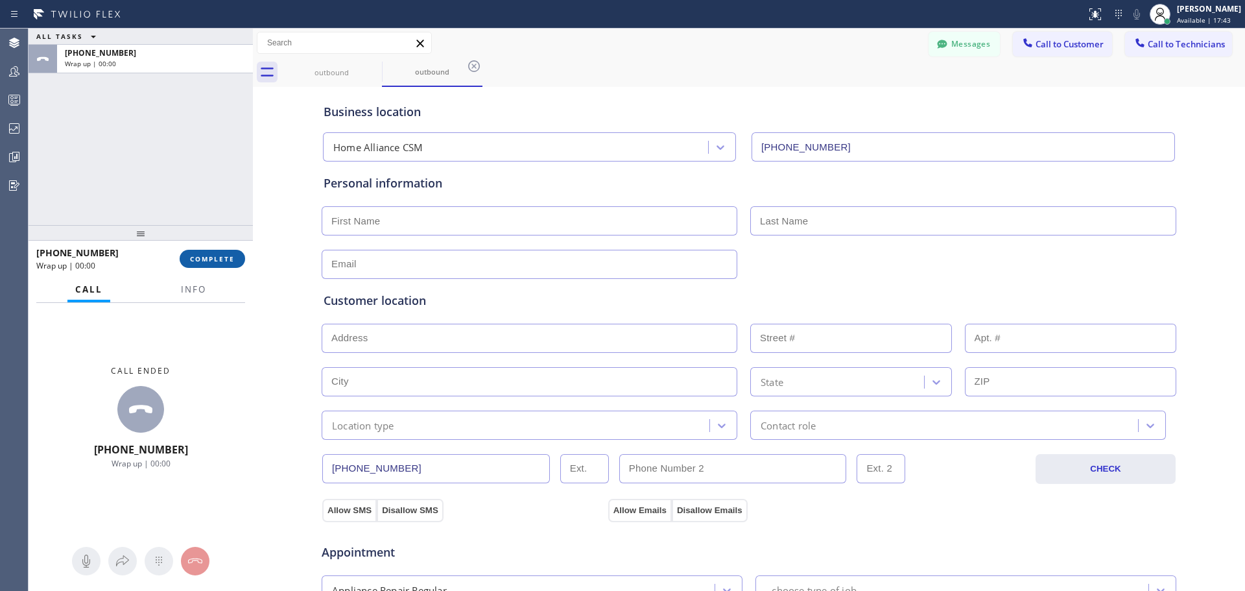
click at [208, 261] on span "COMPLETE" at bounding box center [212, 258] width 45 height 9
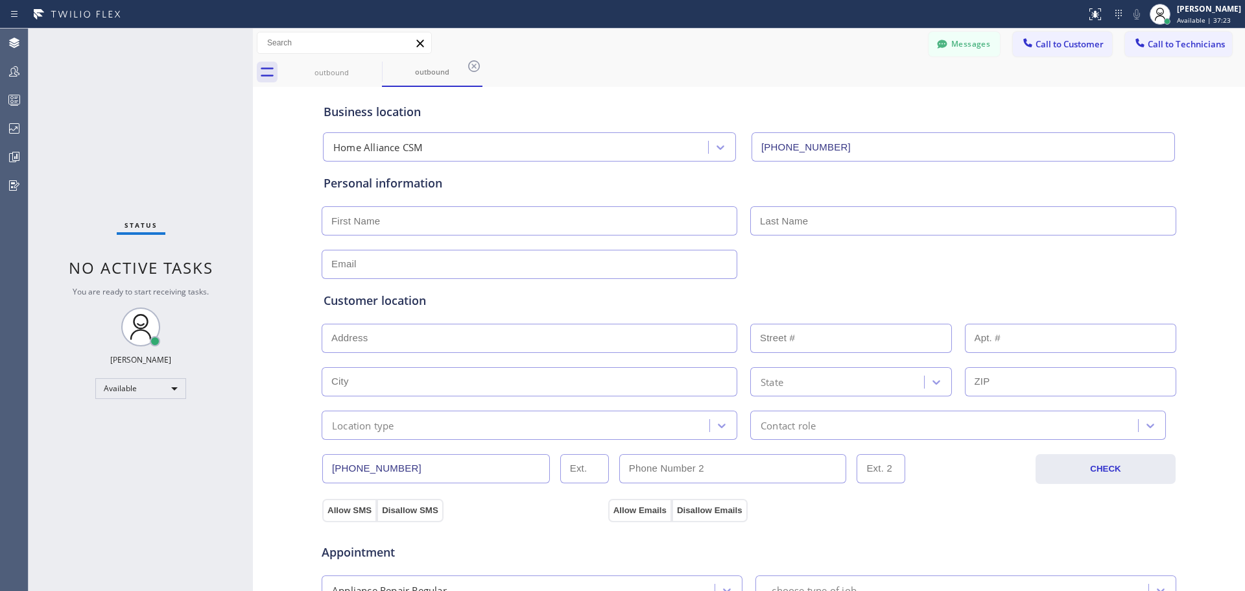
click at [426, 43] on icon at bounding box center [421, 44] width 16 height 16
click at [470, 64] on icon at bounding box center [474, 66] width 12 height 12
drag, startPoint x: 376, startPoint y: 64, endPoint x: 640, endPoint y: 211, distance: 303.2
click at [376, 64] on icon at bounding box center [374, 66] width 16 height 16
